Goal: Go to known website: Access a specific website the user already knows

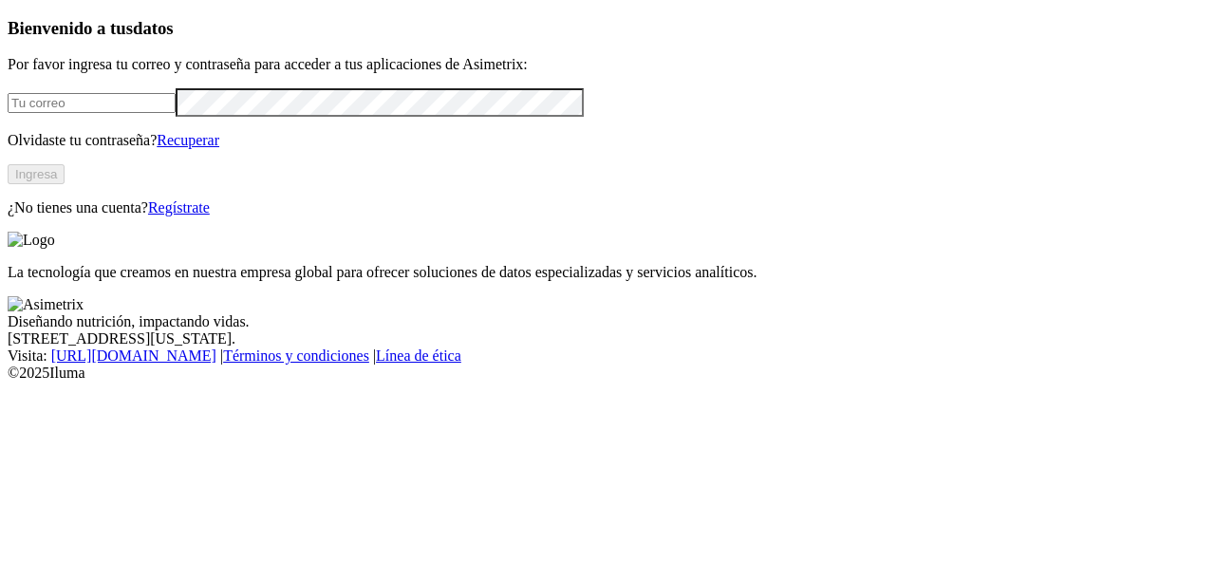
type input "[PERSON_NAME][EMAIL_ADDRESS][PERSON_NAME][DOMAIN_NAME]"
click at [65, 184] on button "Ingresa" at bounding box center [36, 174] width 57 height 20
